Goal: Information Seeking & Learning: Learn about a topic

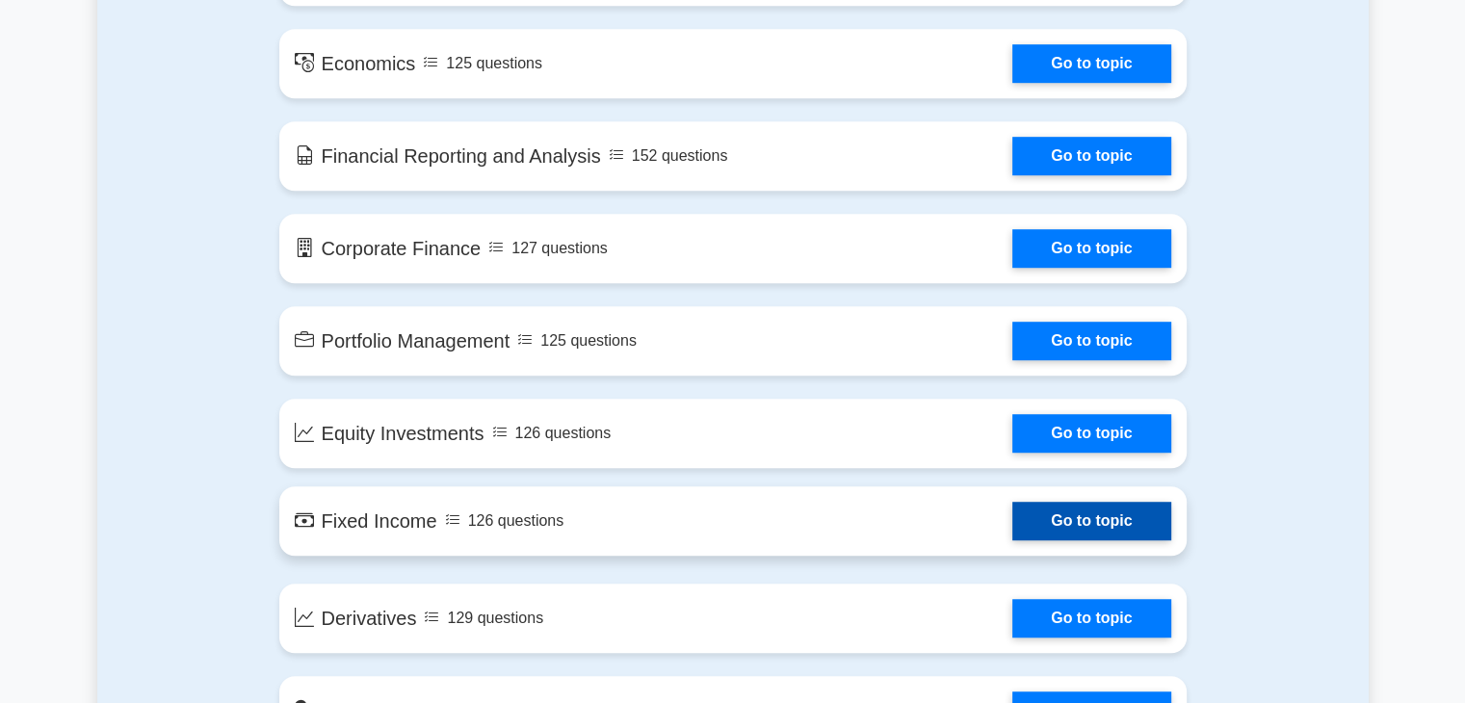
scroll to position [1252, 0]
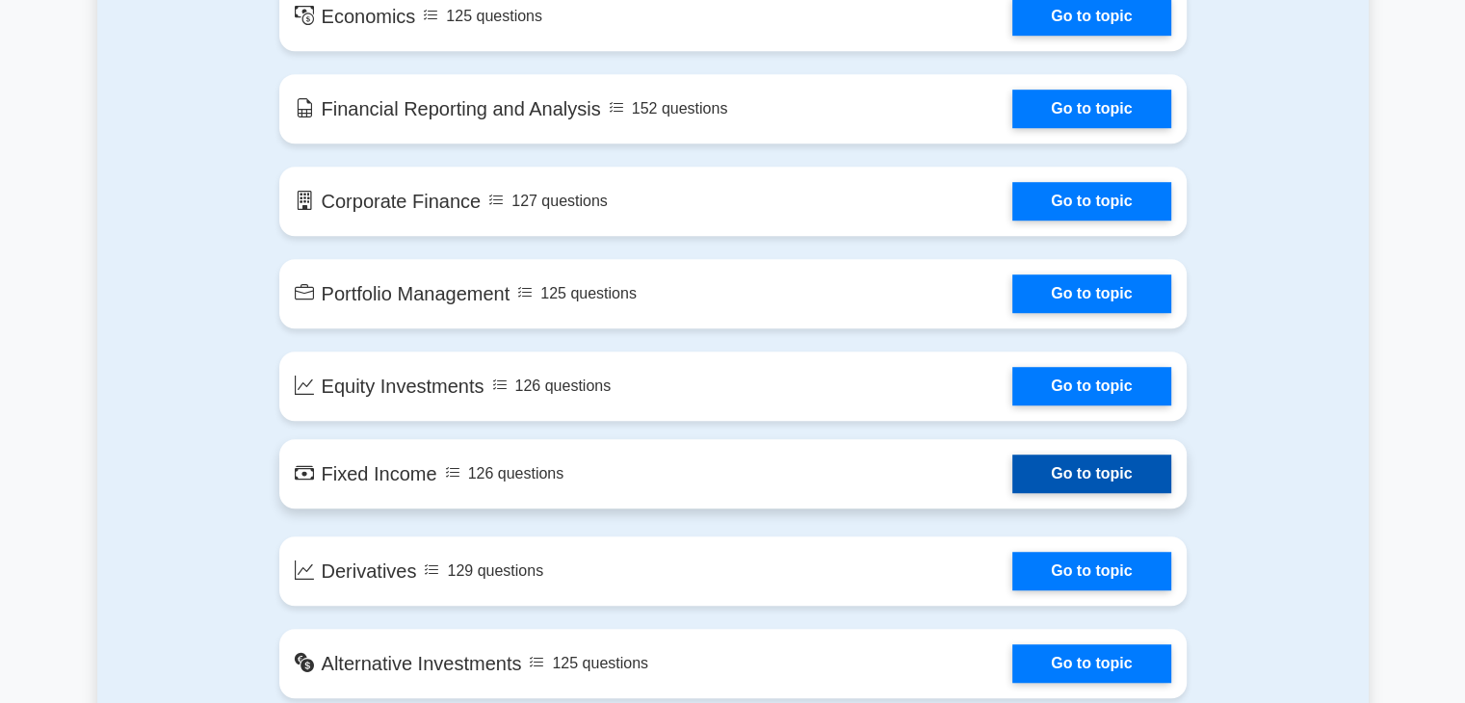
click at [1056, 470] on link "Go to topic" at bounding box center [1091, 474] width 158 height 39
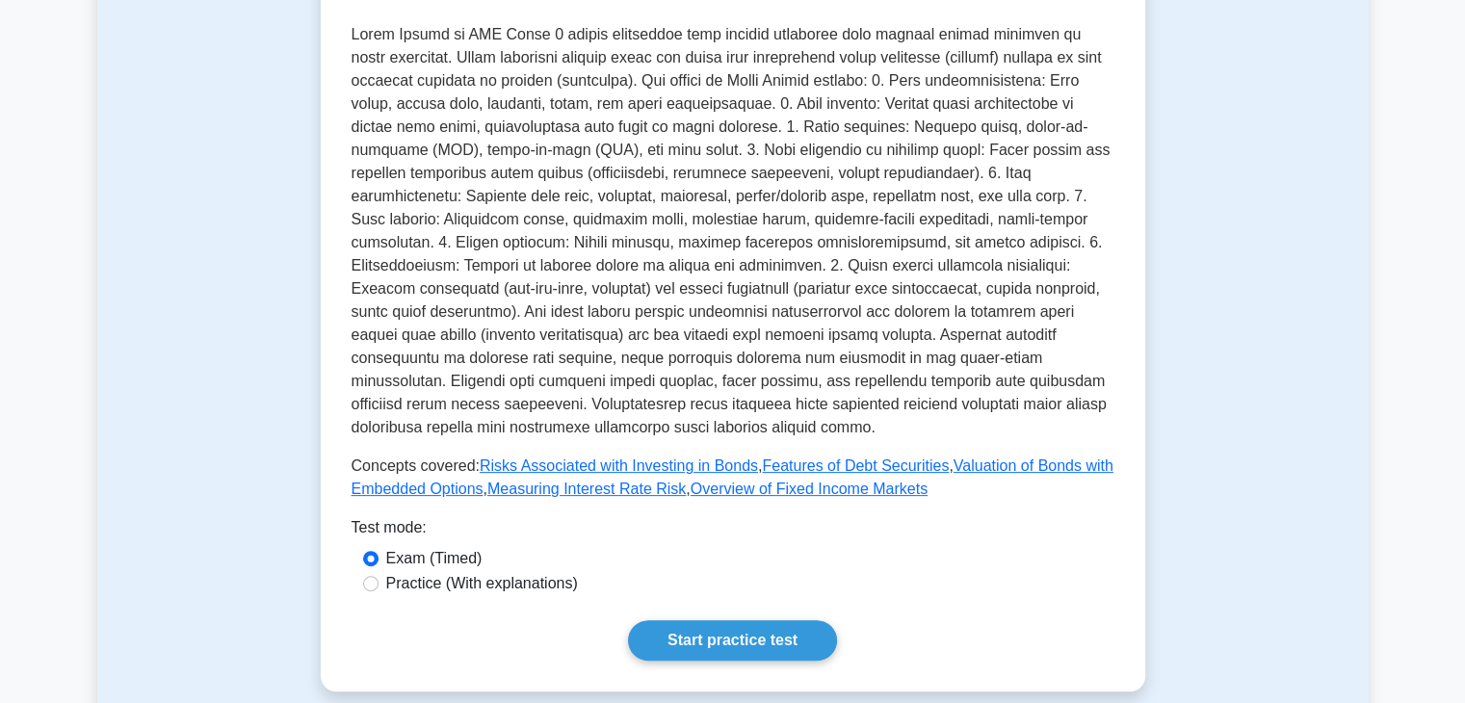
scroll to position [482, 0]
click at [709, 624] on link "Start practice test" at bounding box center [732, 639] width 209 height 40
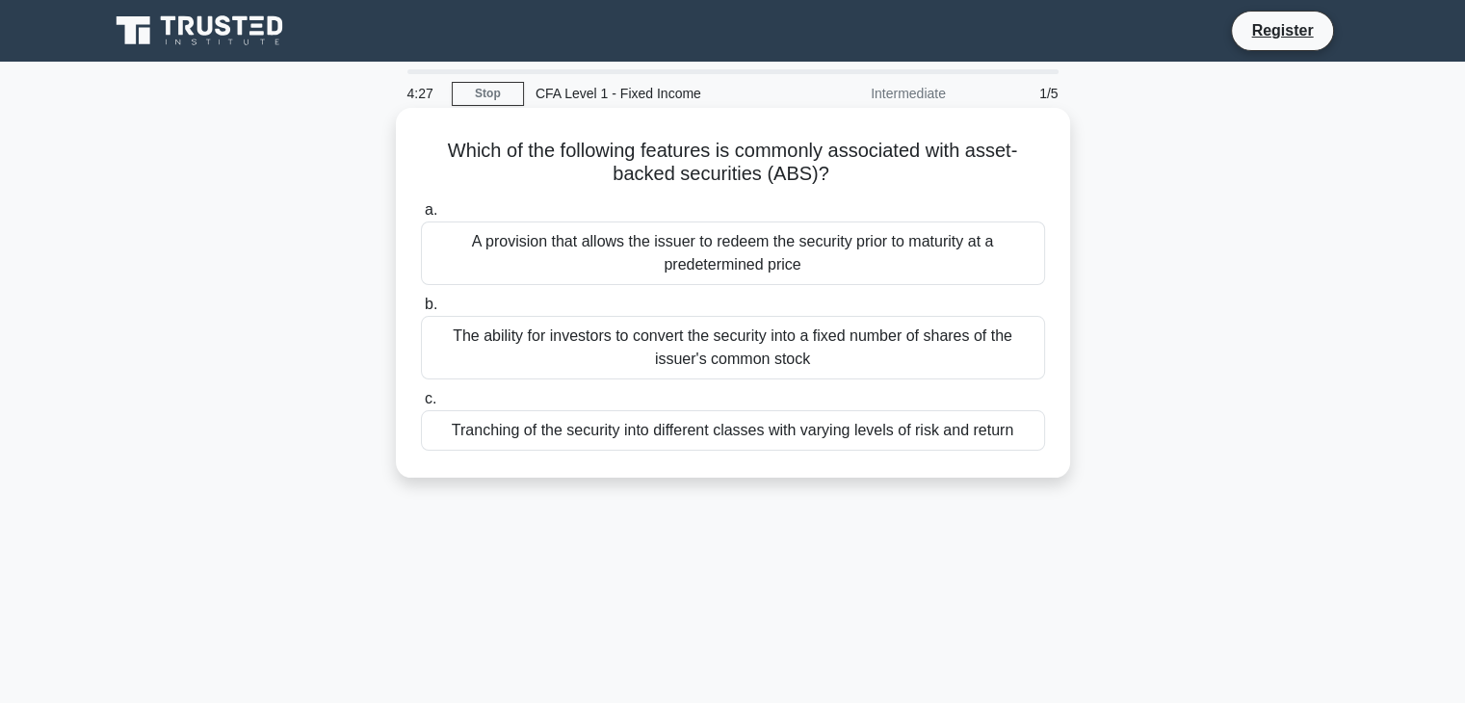
click at [794, 246] on div "A provision that allows the issuer to redeem the security prior to maturity at …" at bounding box center [733, 254] width 624 height 64
click at [421, 217] on input "a. A provision that allows the issuer to redeem the security prior to maturity …" at bounding box center [421, 210] width 0 height 13
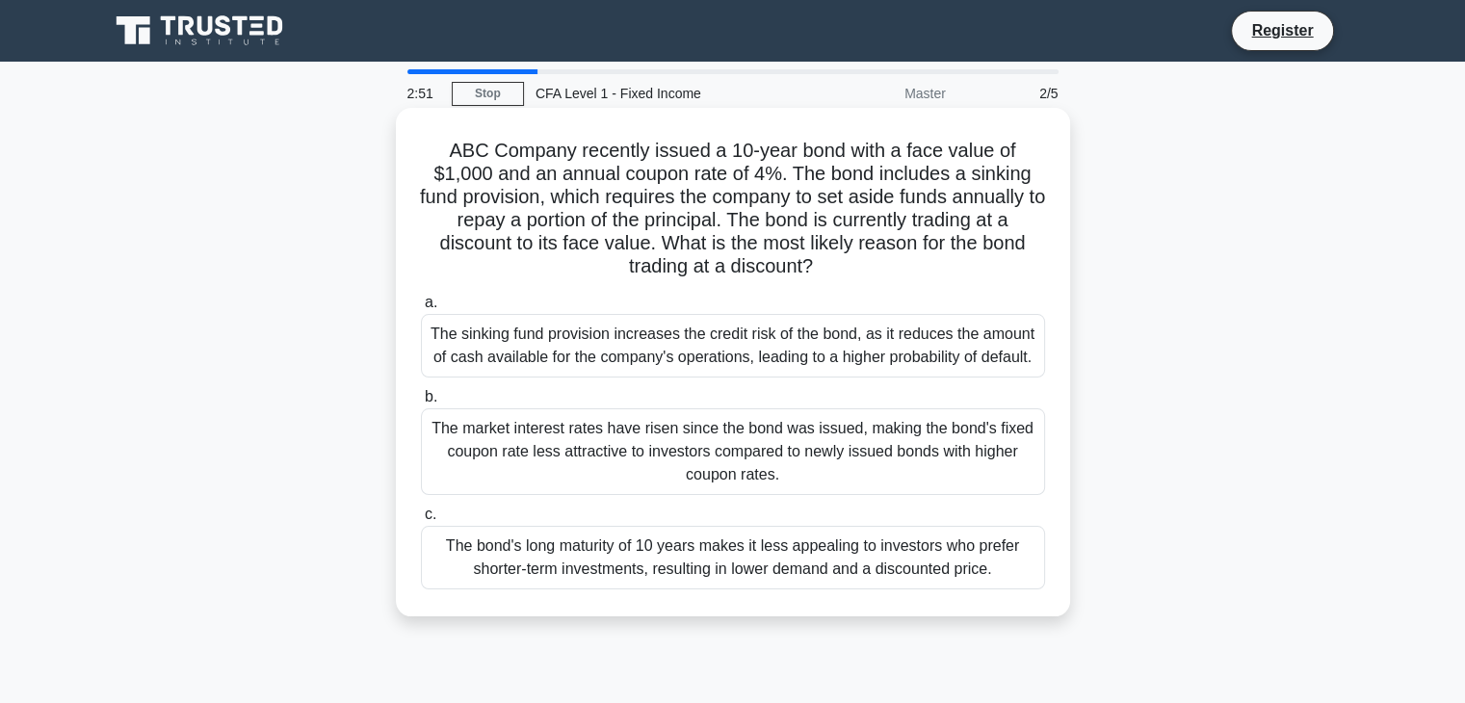
click at [870, 327] on div "The sinking fund provision increases the credit risk of the bond, as it reduces…" at bounding box center [733, 346] width 624 height 64
click at [421, 309] on input "a. The sinking fund provision increases the credit risk of the bond, as it redu…" at bounding box center [421, 303] width 0 height 13
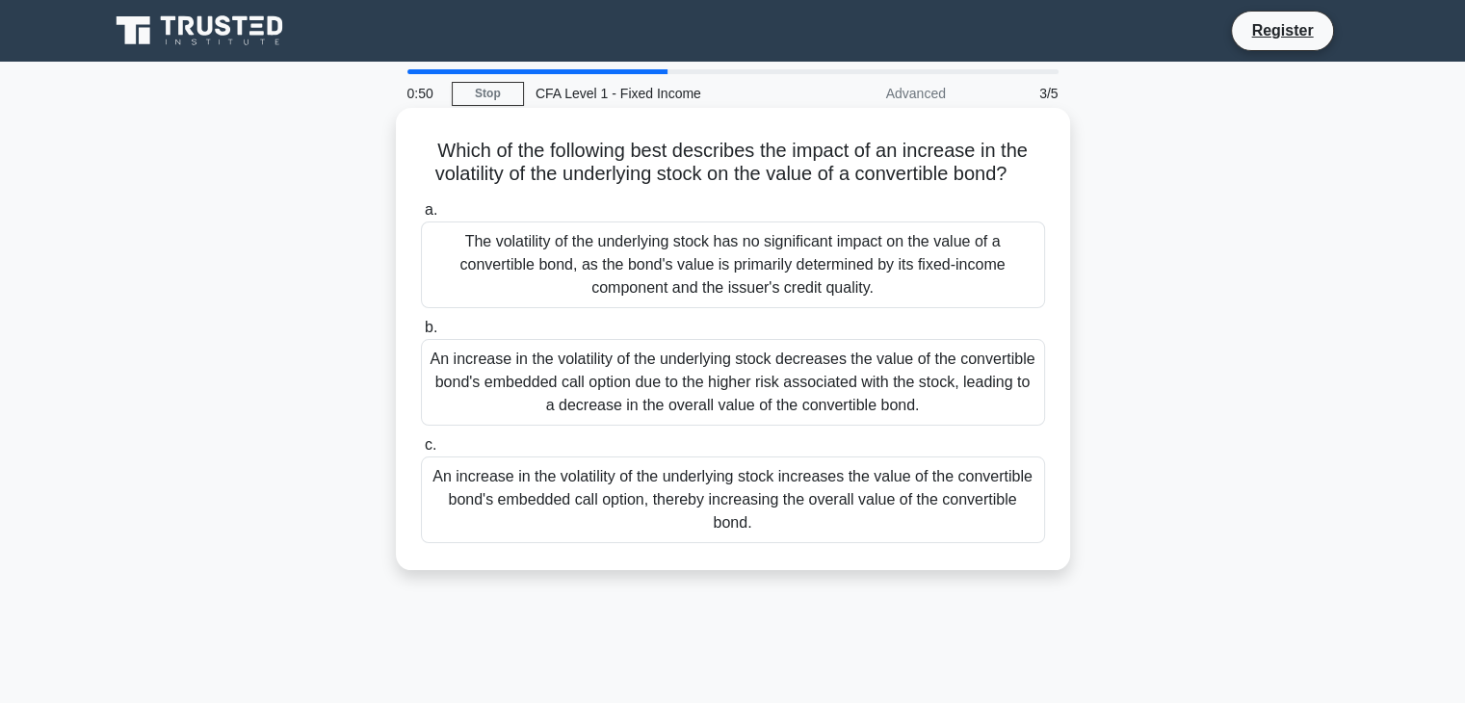
click at [843, 374] on div "An increase in the volatility of the underlying stock decreases the value of th…" at bounding box center [733, 382] width 624 height 87
click at [421, 334] on input "b. An increase in the volatility of the underlying stock decreases the value of…" at bounding box center [421, 328] width 0 height 13
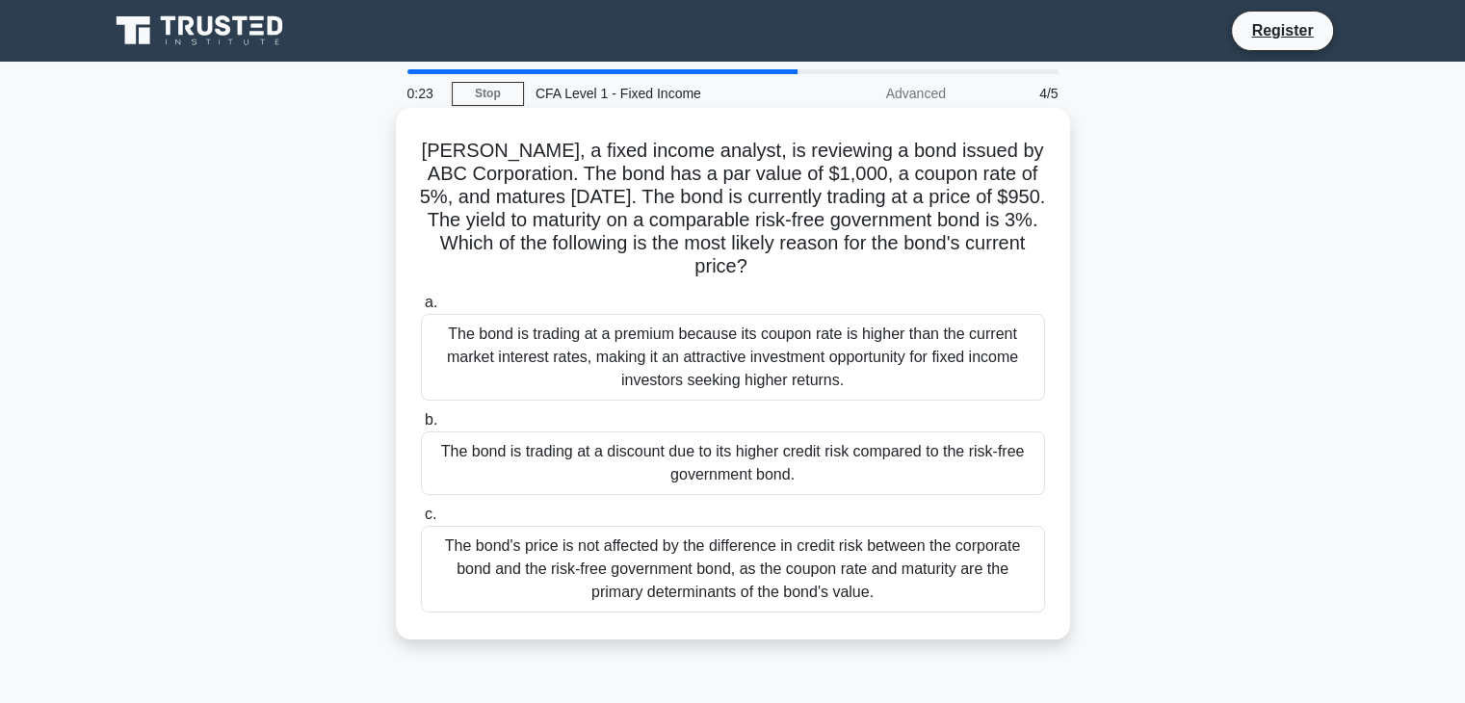
click at [788, 461] on div "The bond is trading at a discount due to its higher credit risk compared to the…" at bounding box center [733, 464] width 624 height 64
click at [421, 427] on input "b. The bond is trading at a discount due to its higher credit risk compared to …" at bounding box center [421, 420] width 0 height 13
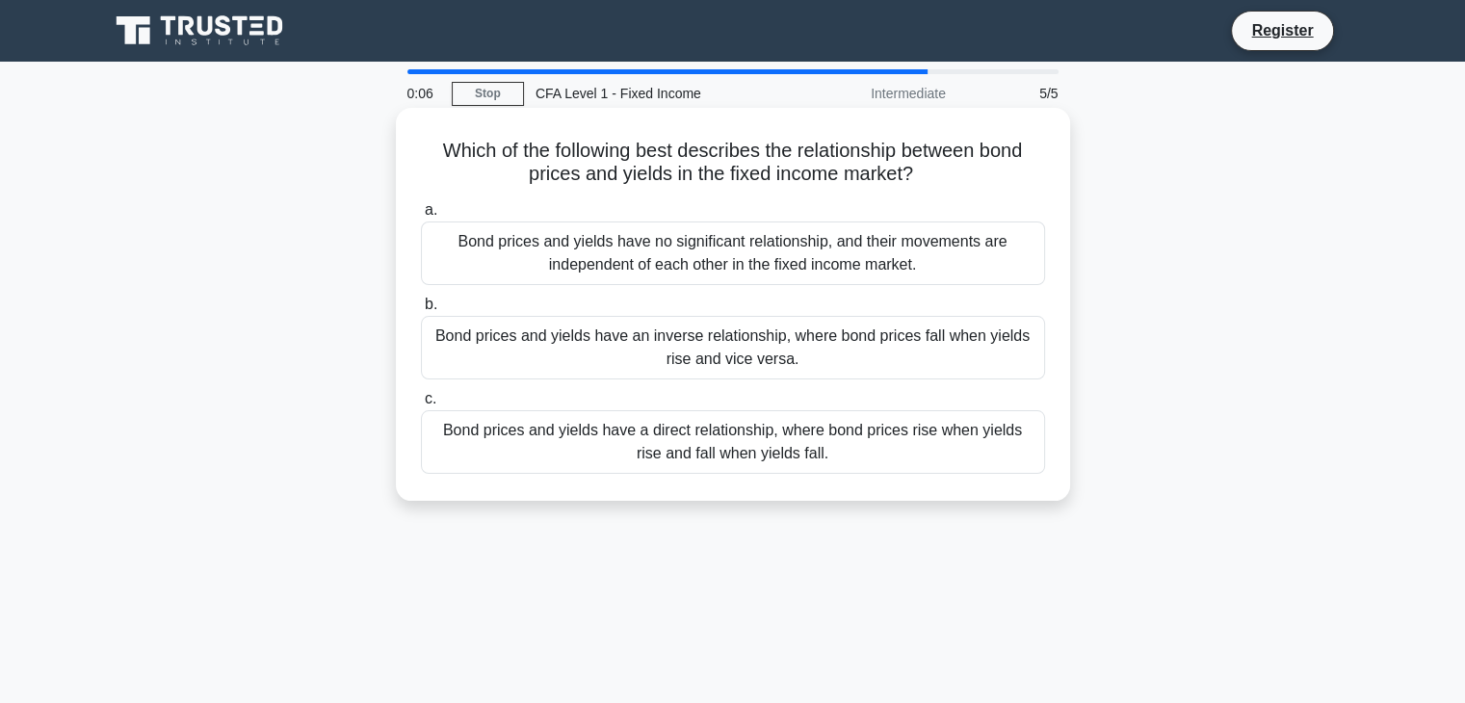
click at [866, 355] on div "Bond prices and yields have an inverse relationship, where bond prices fall whe…" at bounding box center [733, 348] width 624 height 64
click at [421, 311] on input "b. Bond prices and yields have an inverse relationship, where bond prices fall …" at bounding box center [421, 305] width 0 height 13
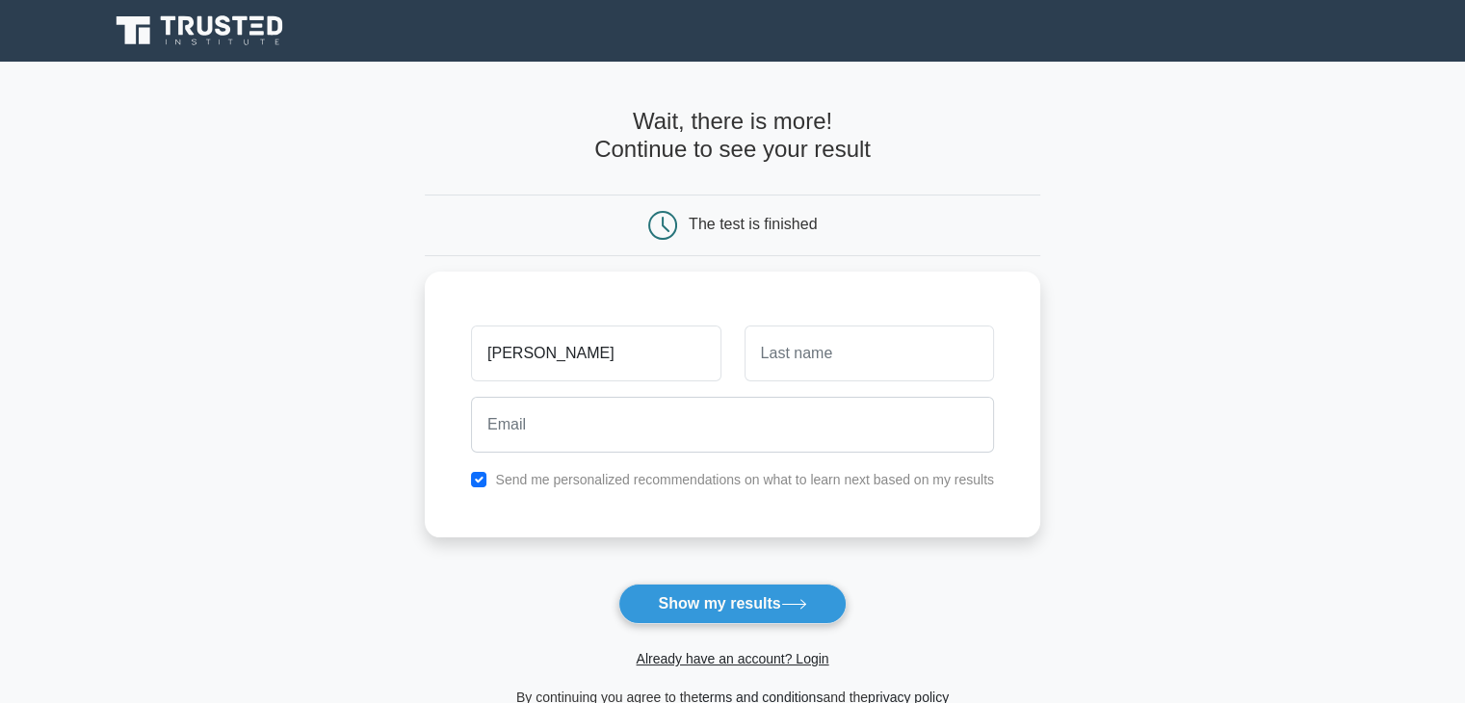
type input "Mauro"
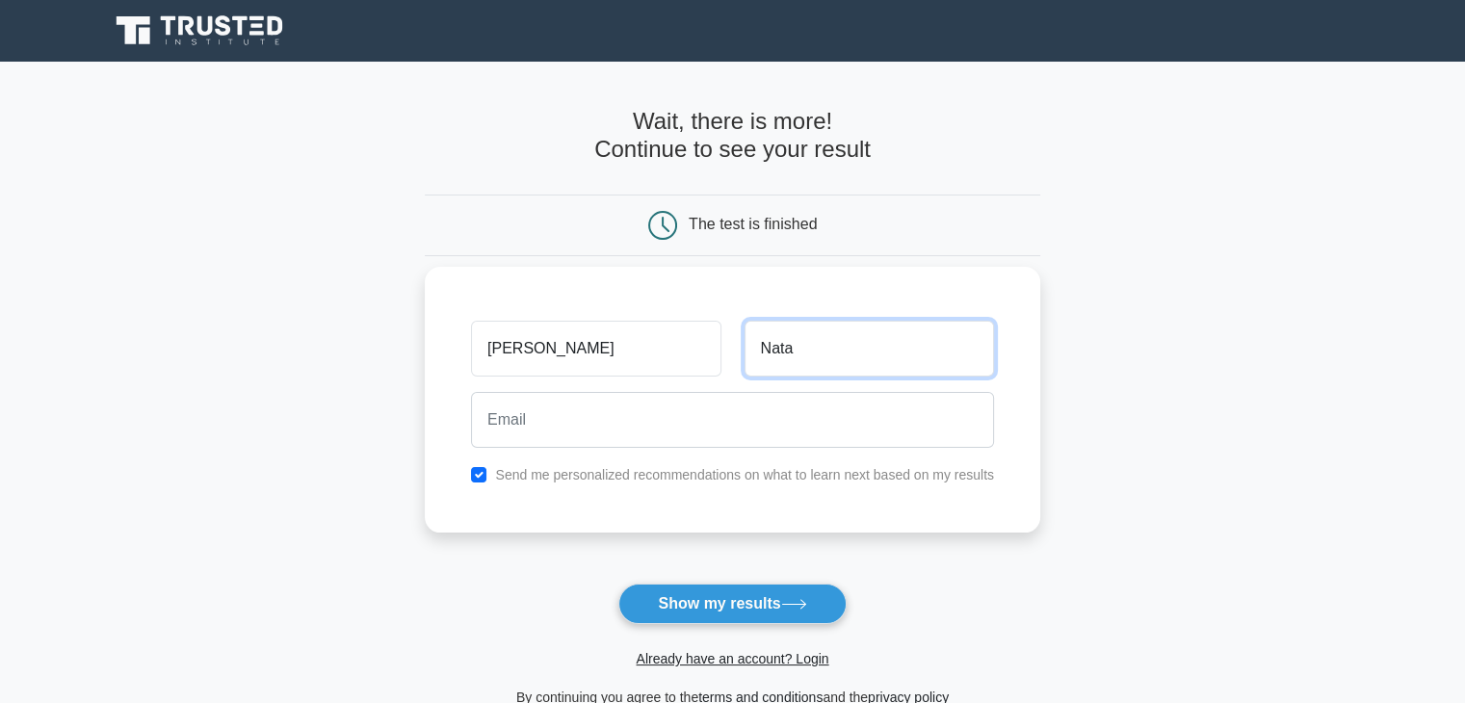
type input "Natalucci"
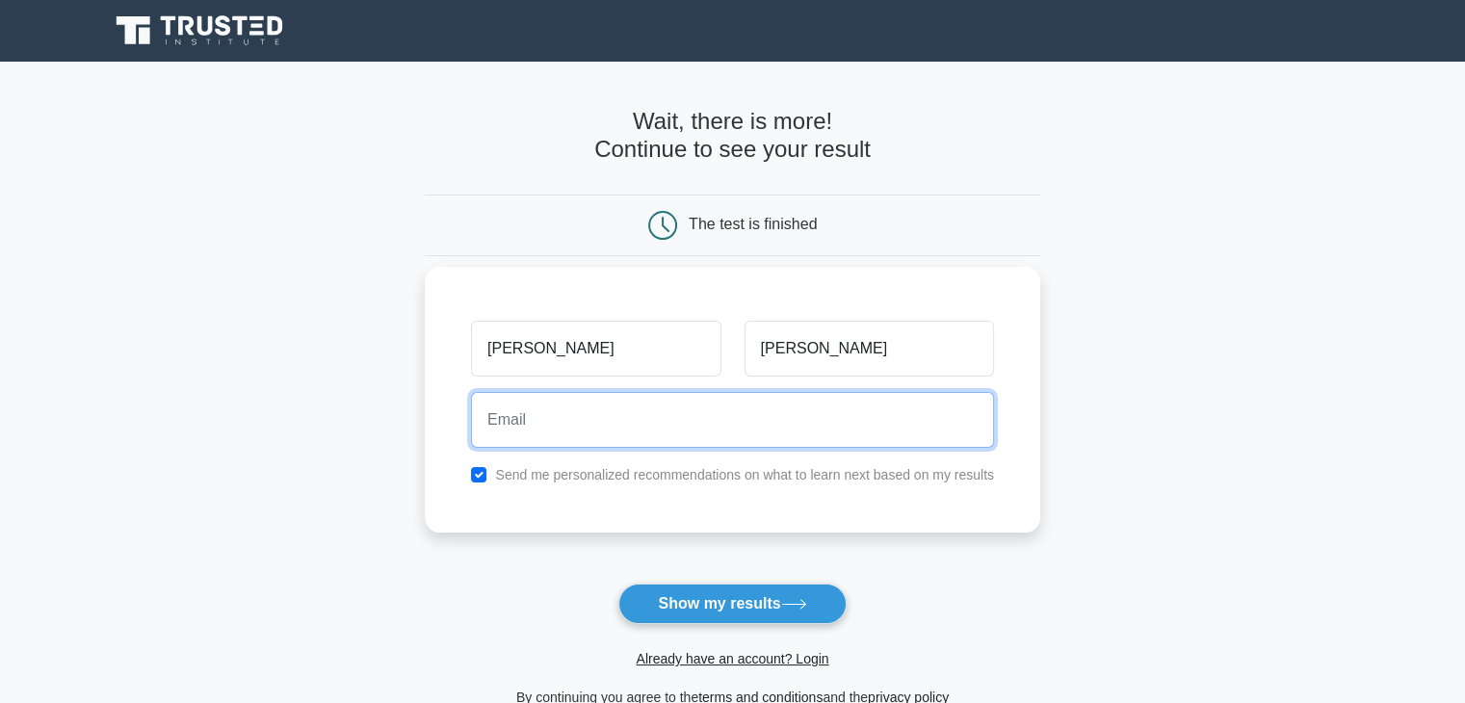
click at [798, 434] on input "email" at bounding box center [732, 420] width 523 height 56
type input "mauro.natalucci@outlook.com"
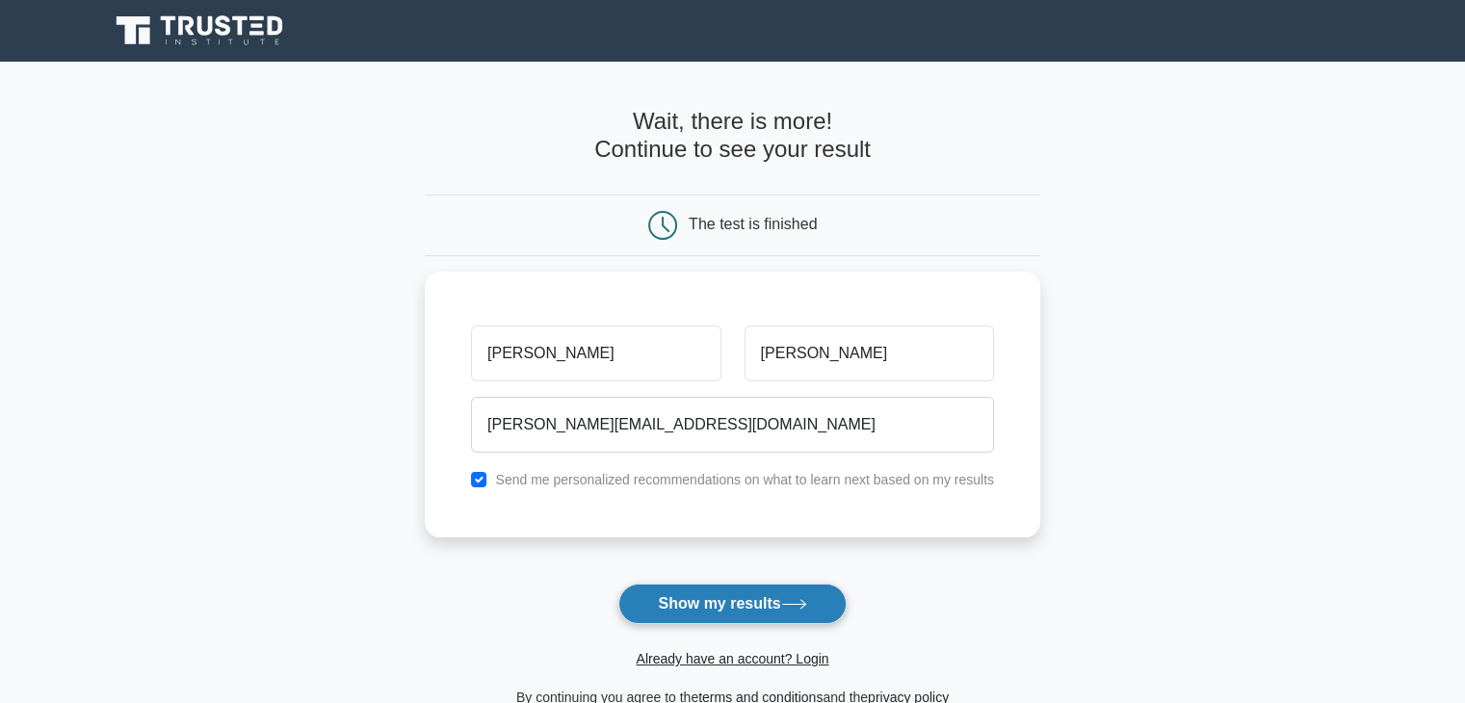
click at [723, 609] on button "Show my results" at bounding box center [731, 604] width 227 height 40
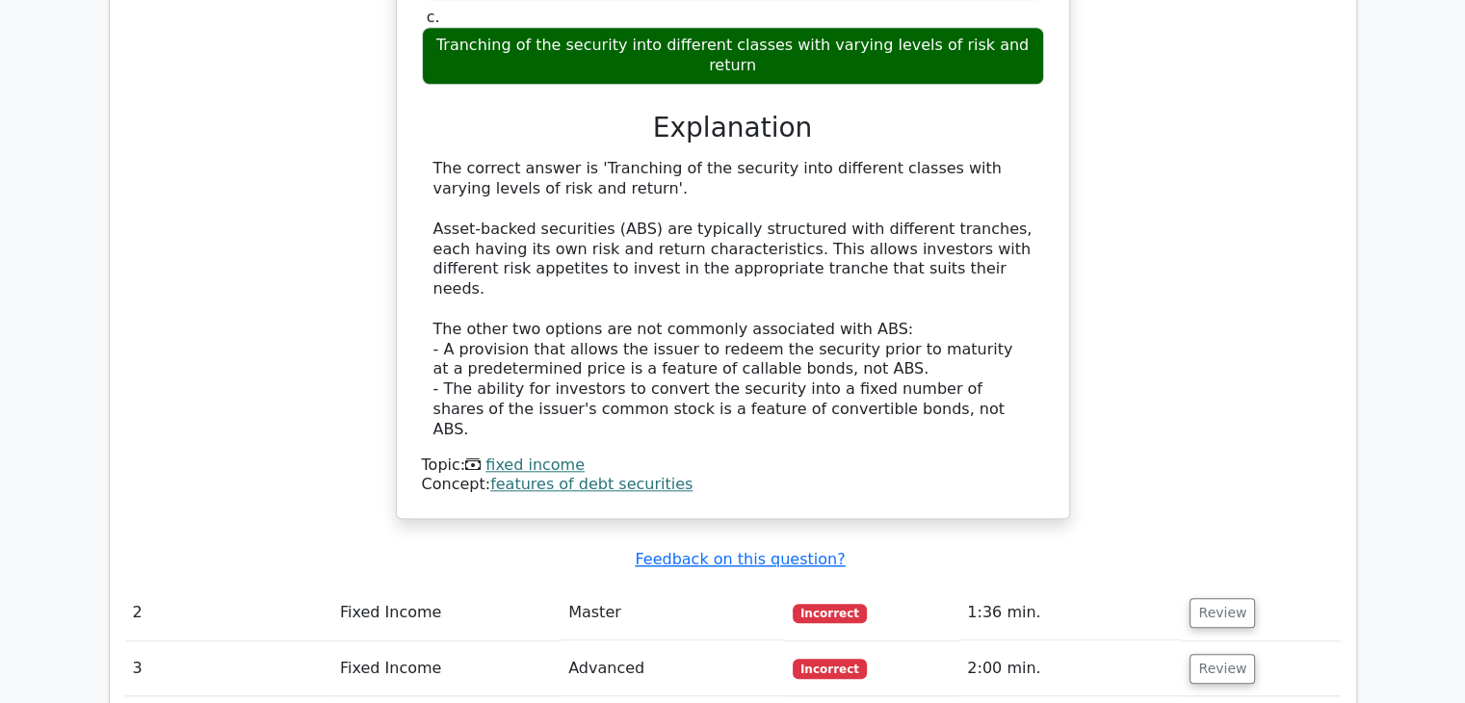
scroll to position [1734, 0]
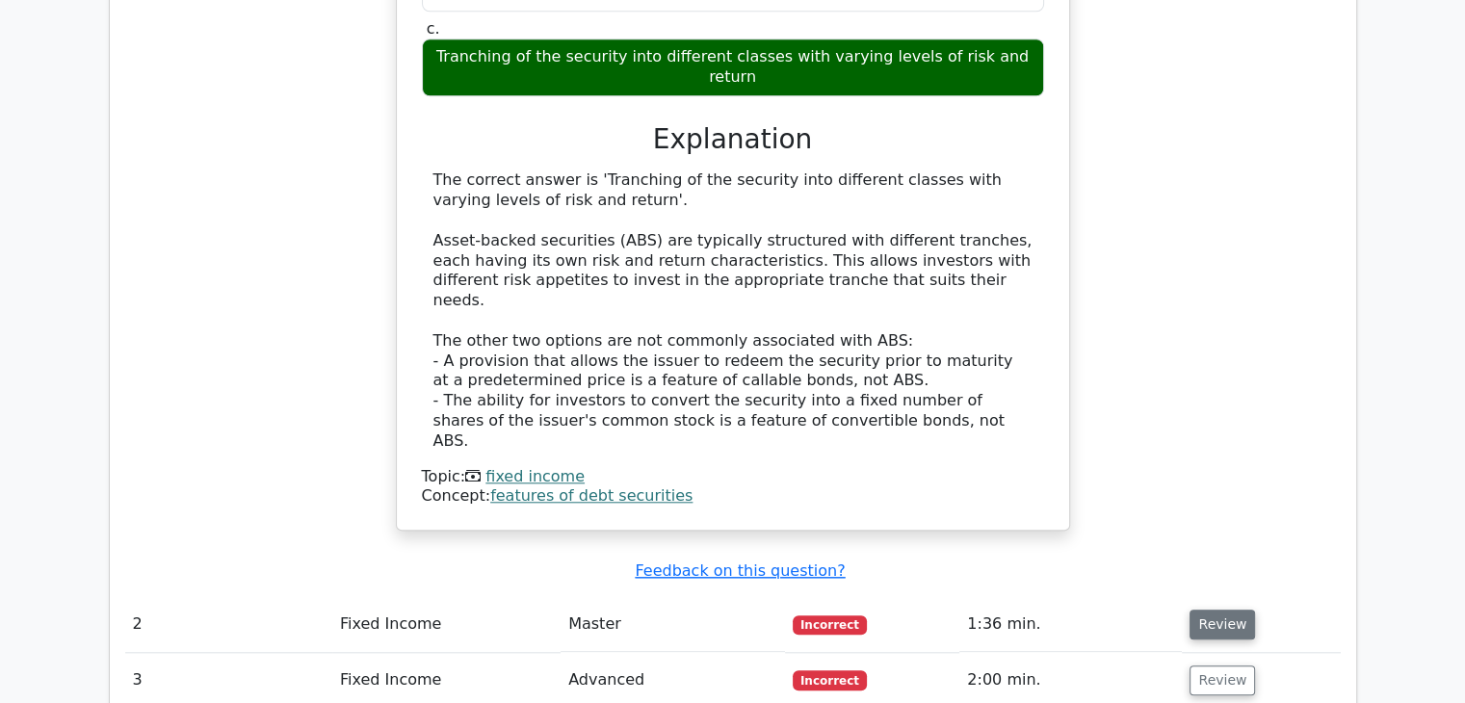
click at [1214, 610] on button "Review" at bounding box center [1223, 625] width 66 height 30
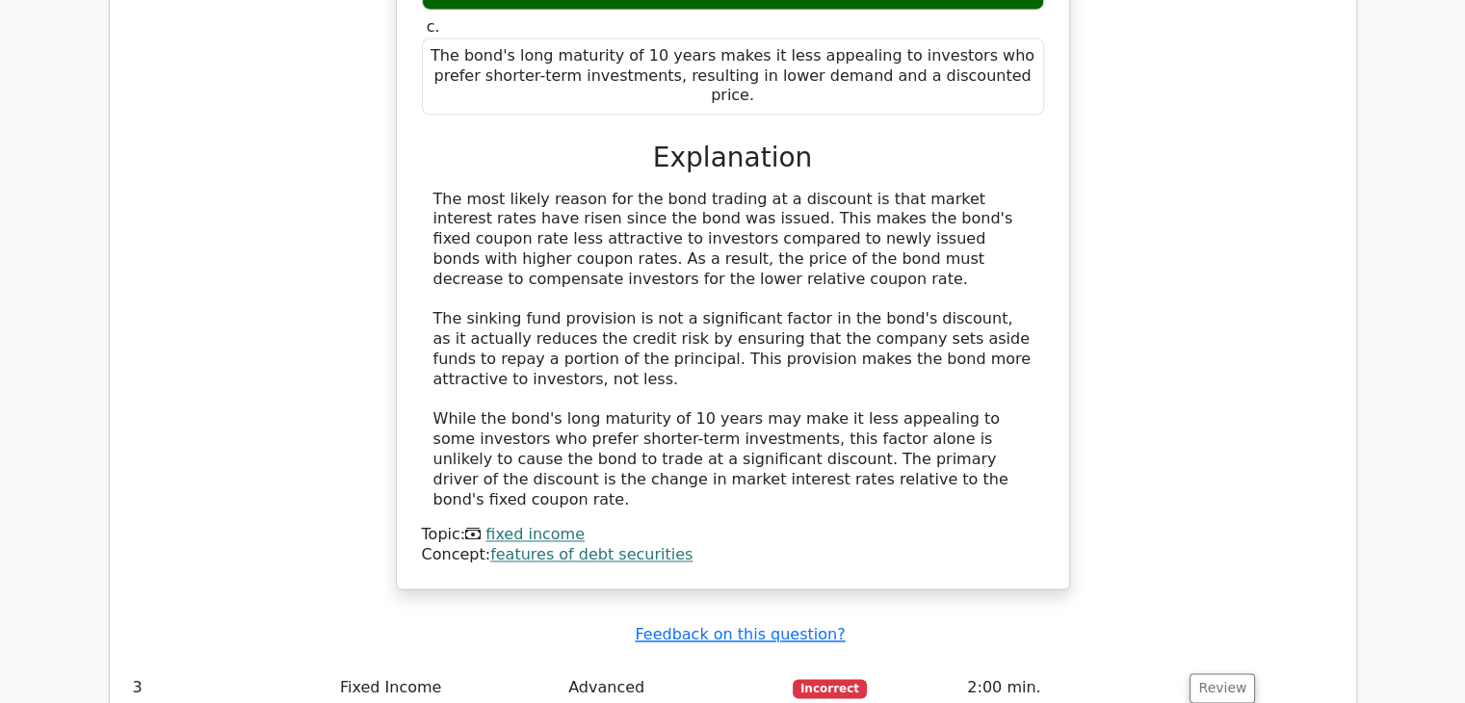
scroll to position [2794, 0]
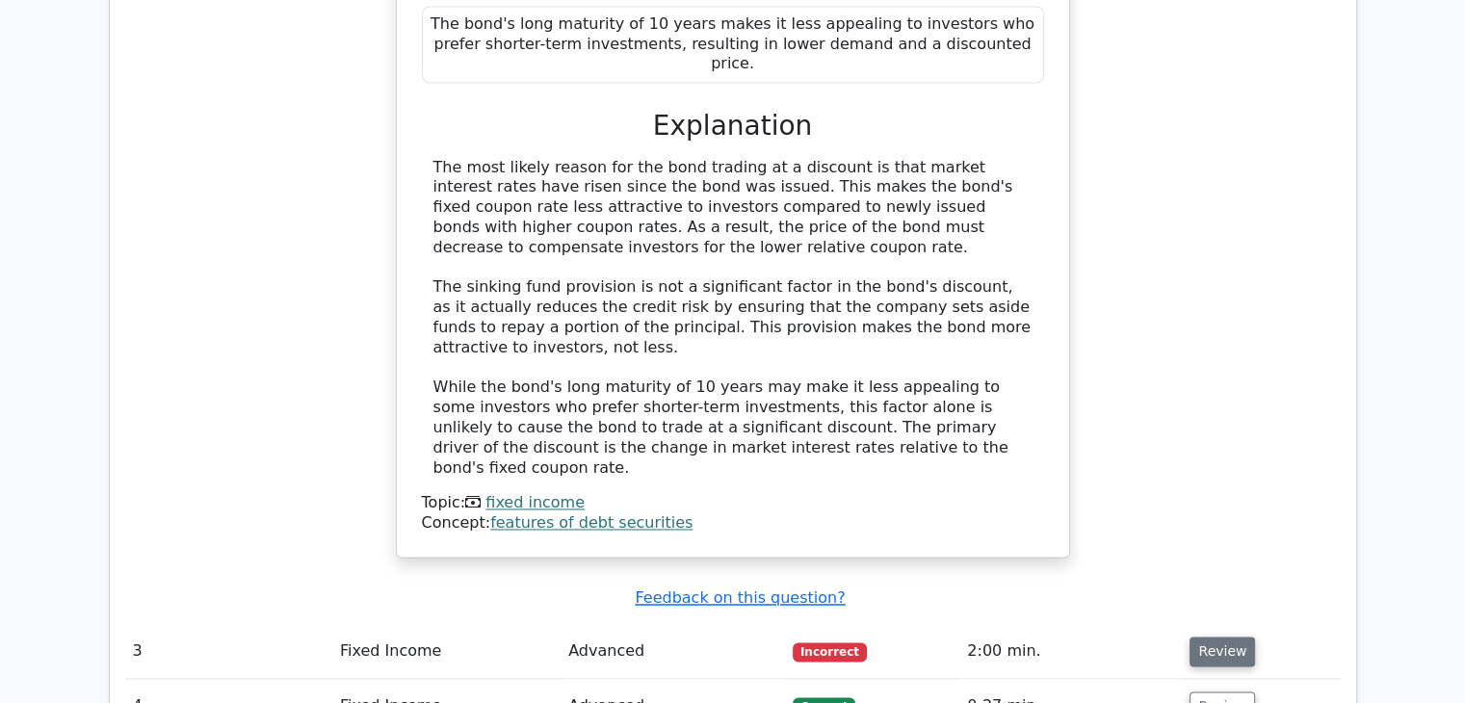
click at [1216, 637] on button "Review" at bounding box center [1223, 652] width 66 height 30
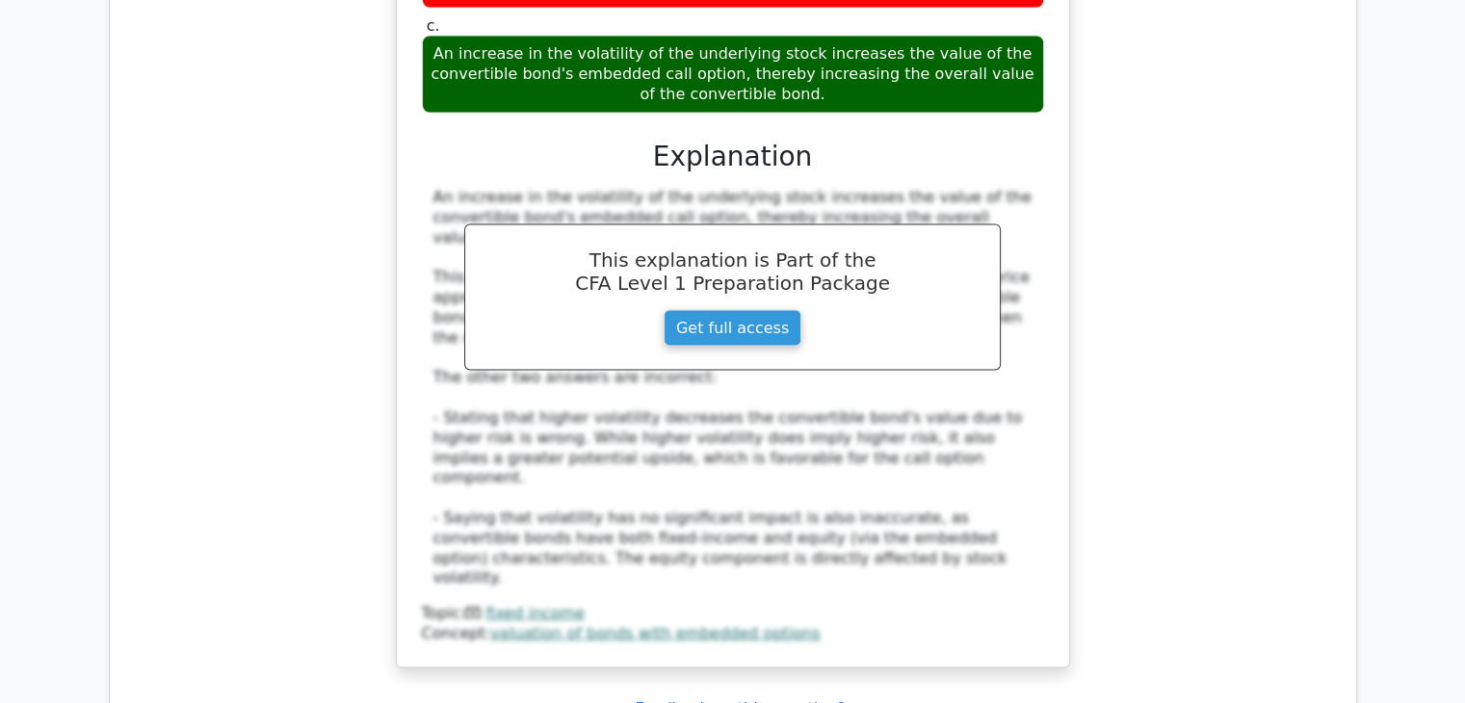
scroll to position [3853, 0]
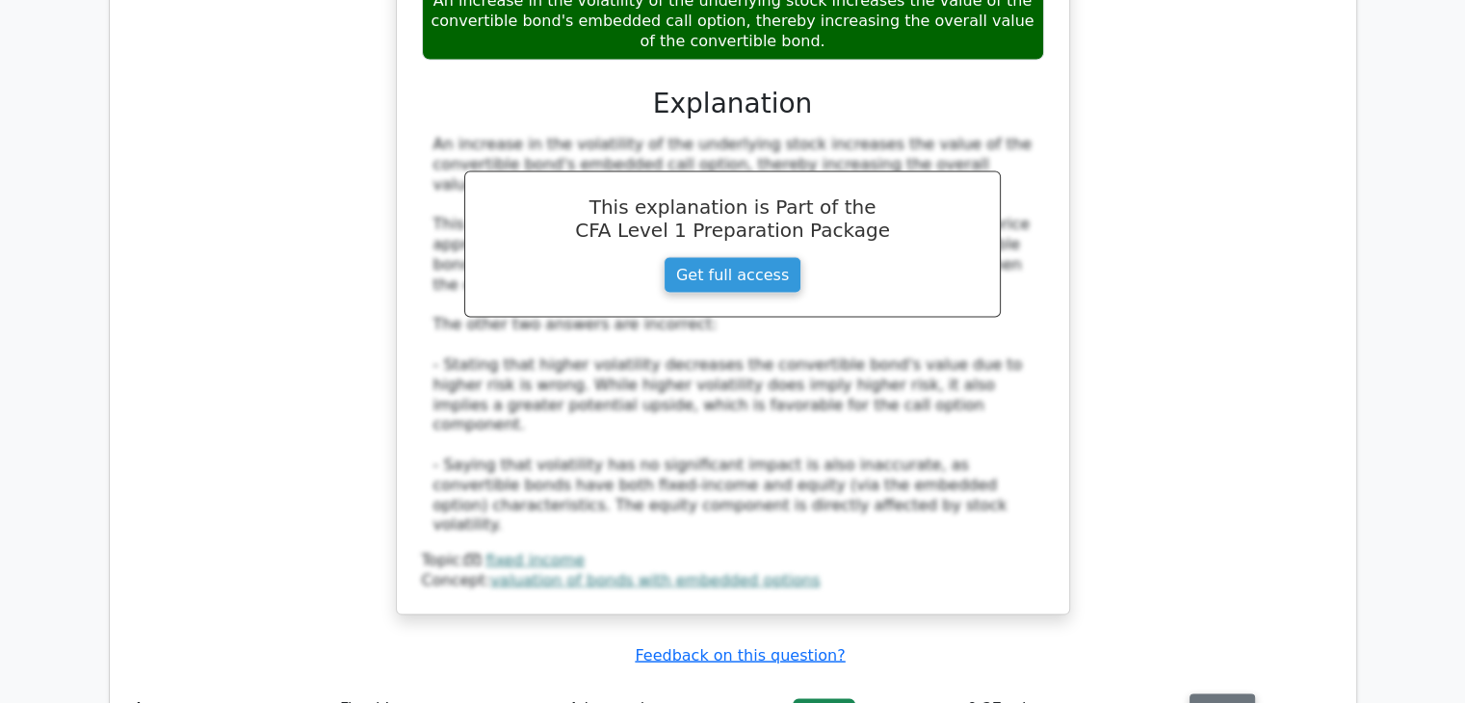
click at [1229, 695] on button "Review" at bounding box center [1223, 710] width 66 height 30
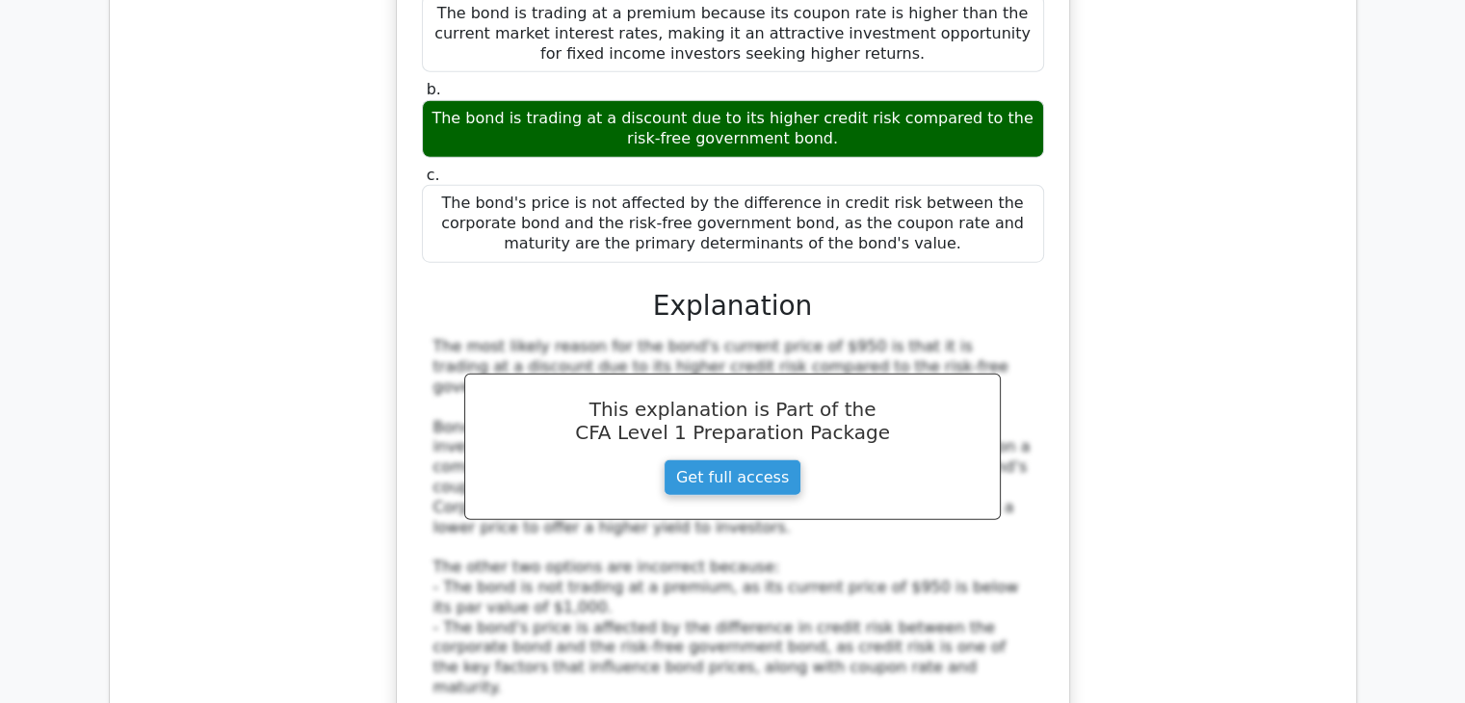
scroll to position [4913, 0]
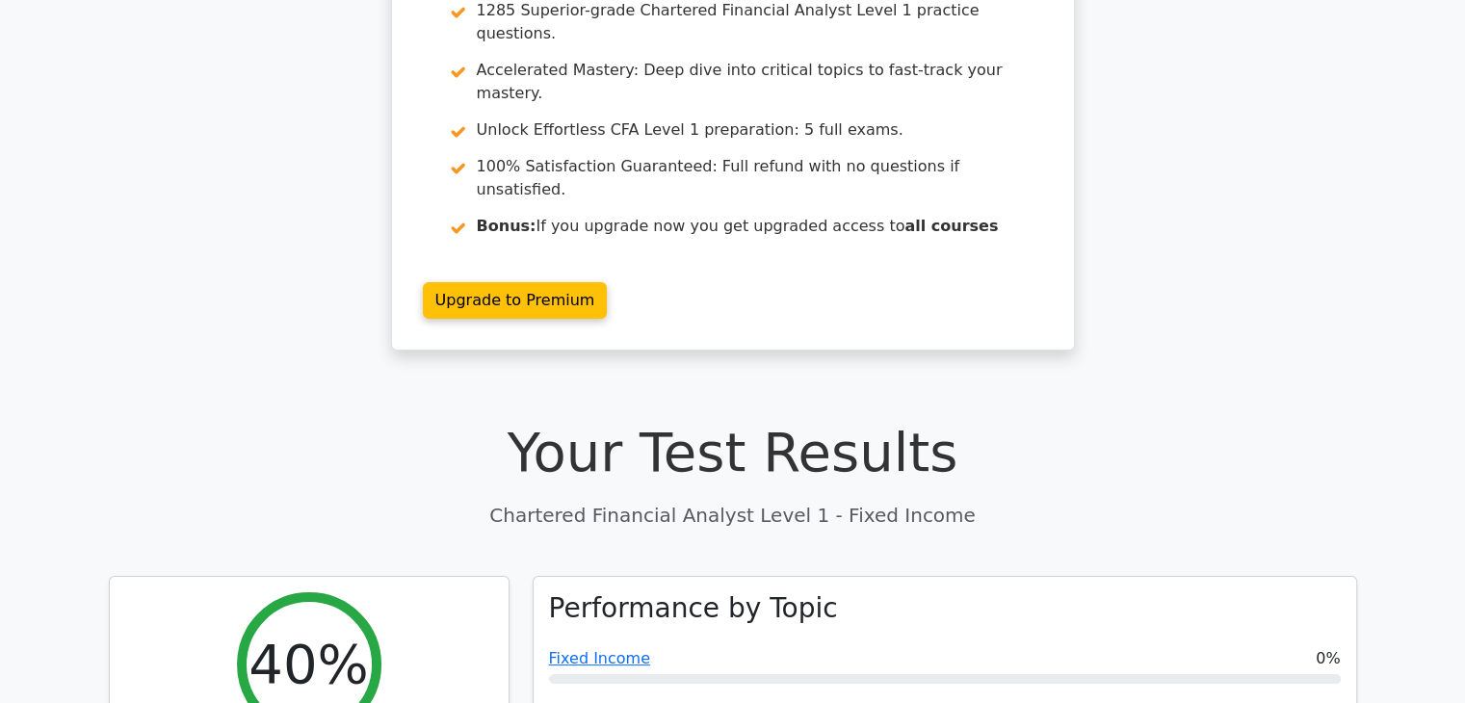
scroll to position [0, 0]
